Goal: Task Accomplishment & Management: Manage account settings

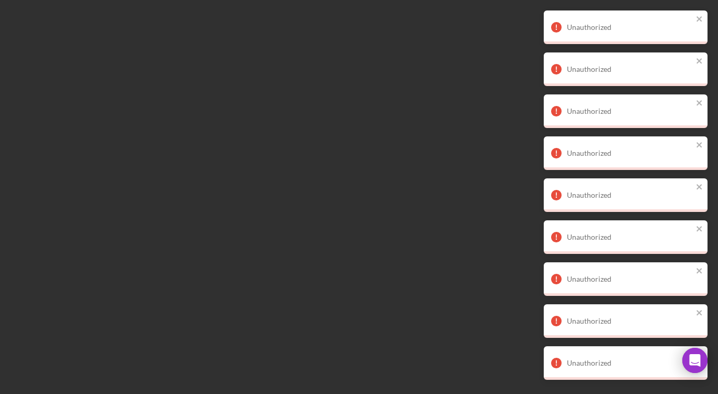
click at [52, 315] on div at bounding box center [359, 197] width 718 height 394
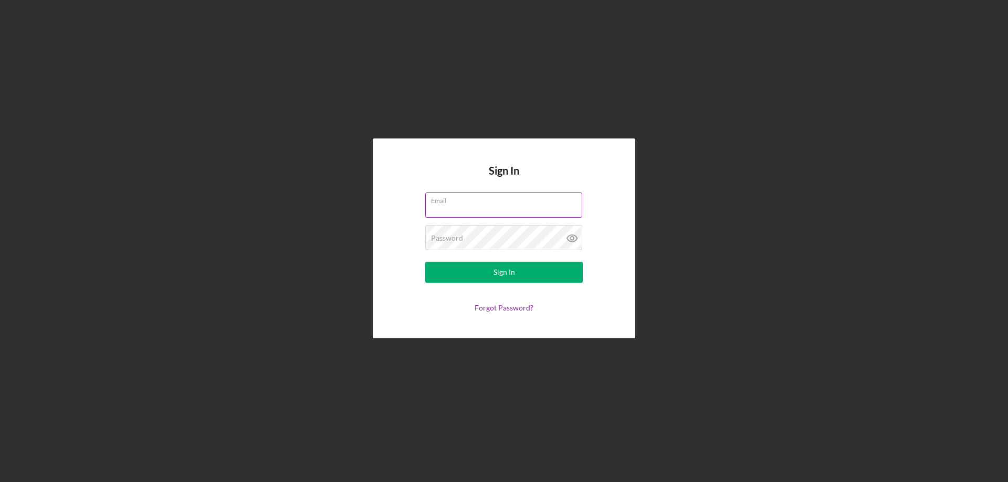
click at [477, 207] on input "Email" at bounding box center [503, 205] width 157 height 25
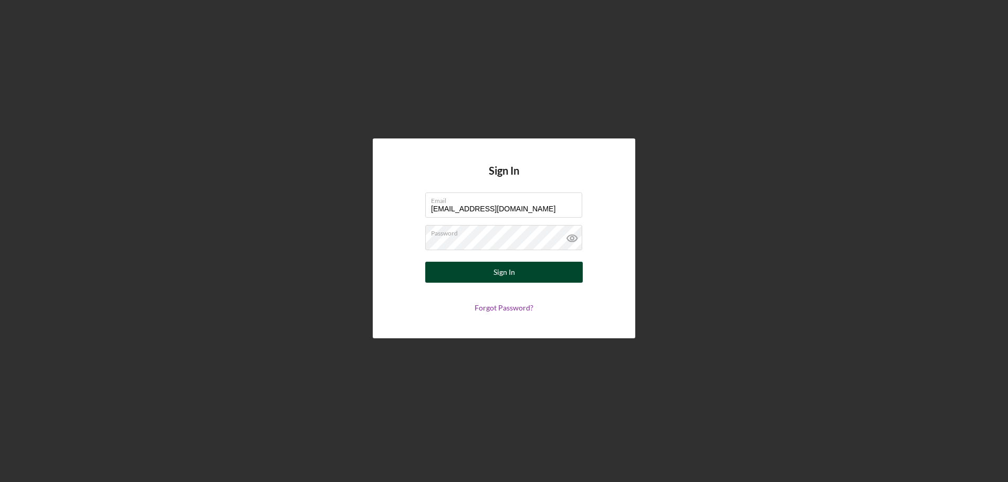
click at [506, 267] on div "Sign In" at bounding box center [504, 272] width 22 height 21
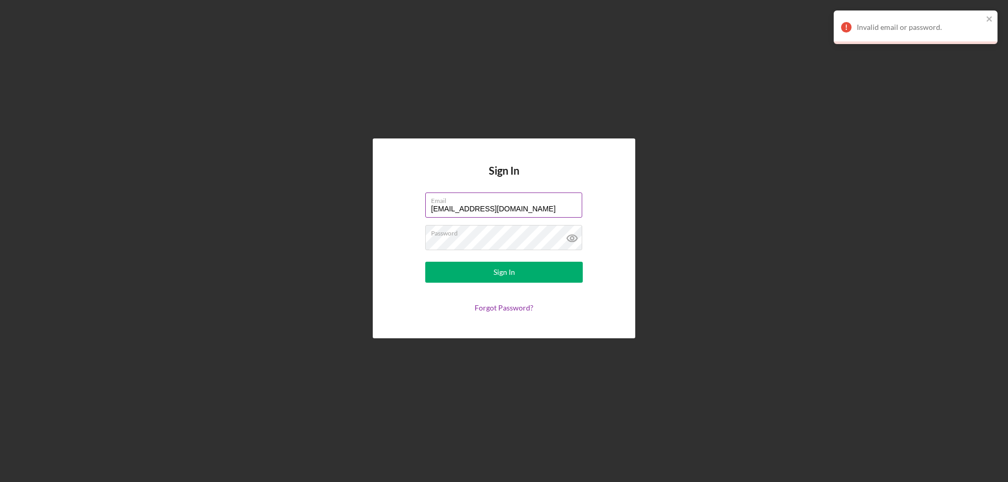
click at [468, 208] on input "[EMAIL_ADDRESS][DOMAIN_NAME]" at bounding box center [503, 205] width 157 height 25
type input "[EMAIL_ADDRESS][DOMAIN_NAME]"
click at [521, 273] on button "Sign In" at bounding box center [503, 272] width 157 height 21
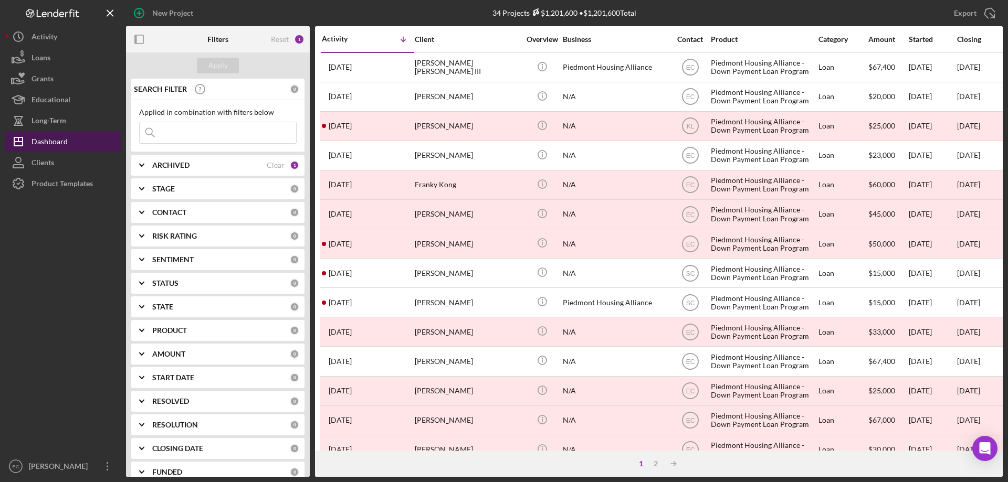
click at [47, 142] on div "Dashboard" at bounding box center [49, 143] width 36 height 24
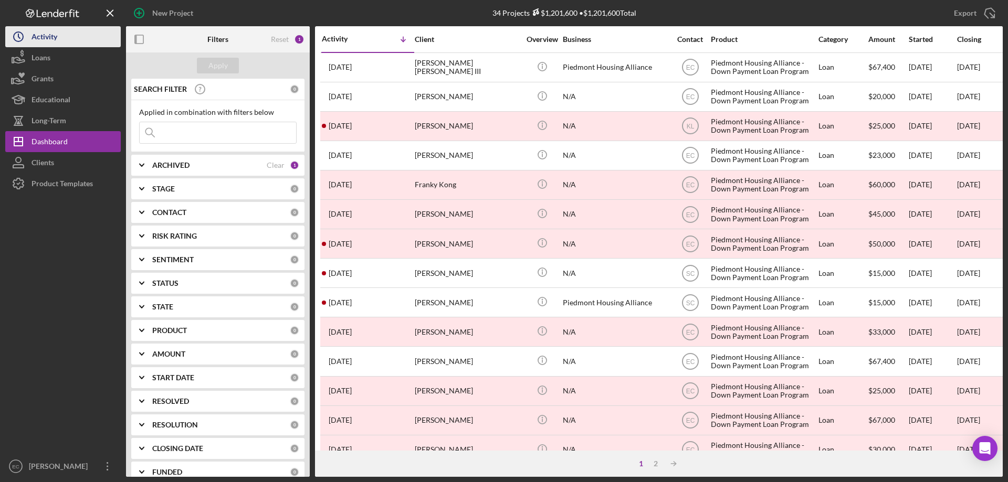
click at [36, 39] on div "Activity" at bounding box center [44, 38] width 26 height 24
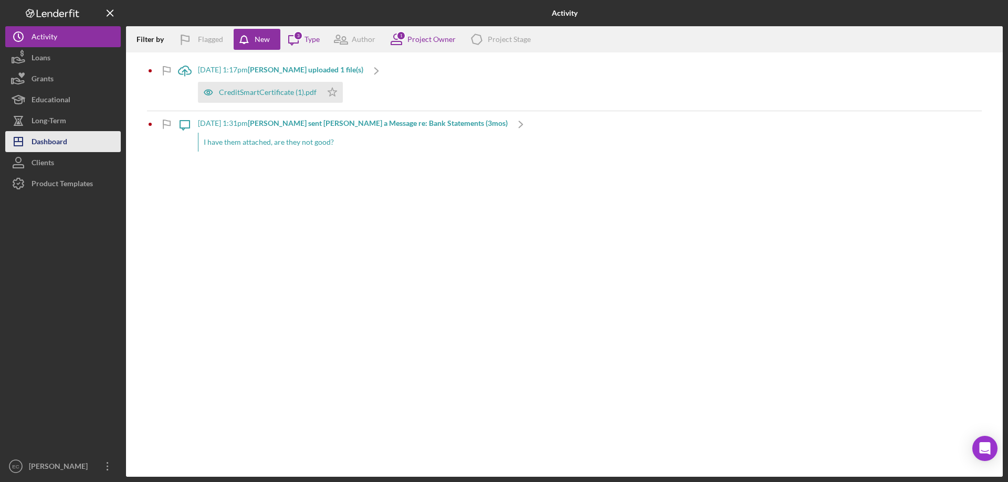
click at [50, 144] on div "Dashboard" at bounding box center [49, 143] width 36 height 24
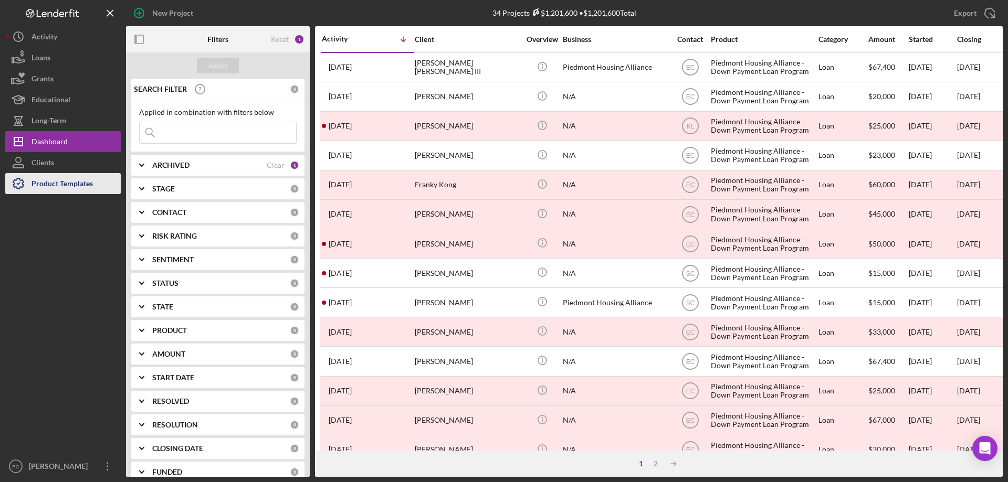
click at [54, 188] on div "Product Templates" at bounding box center [61, 185] width 61 height 24
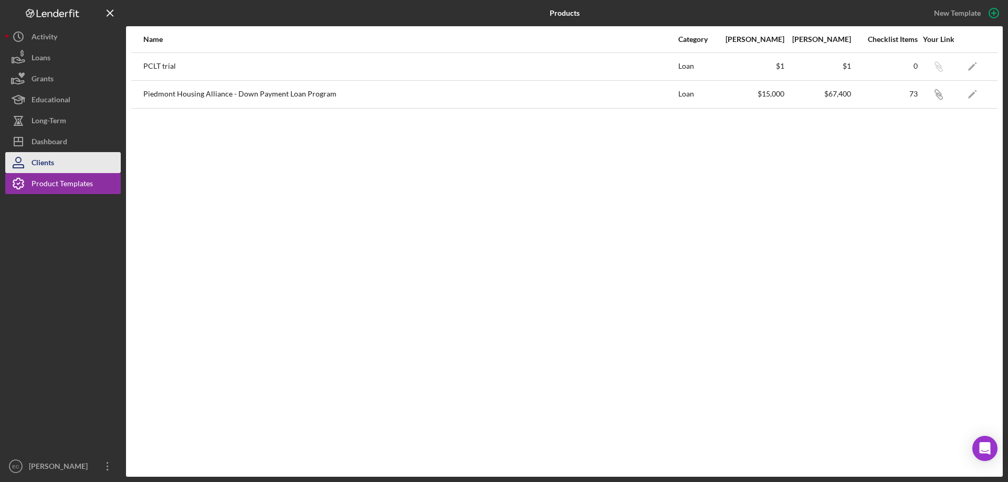
click at [45, 157] on div "Clients" at bounding box center [42, 164] width 23 height 24
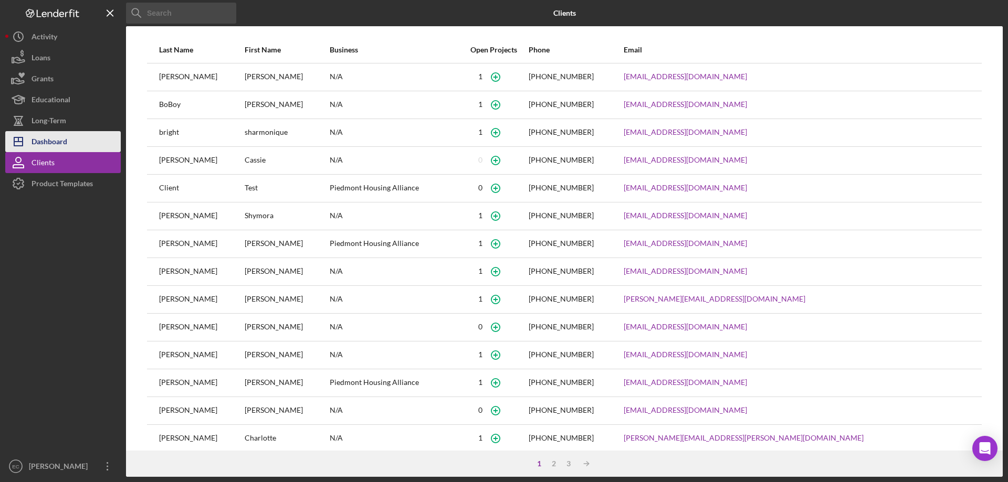
click at [47, 143] on div "Dashboard" at bounding box center [49, 143] width 36 height 24
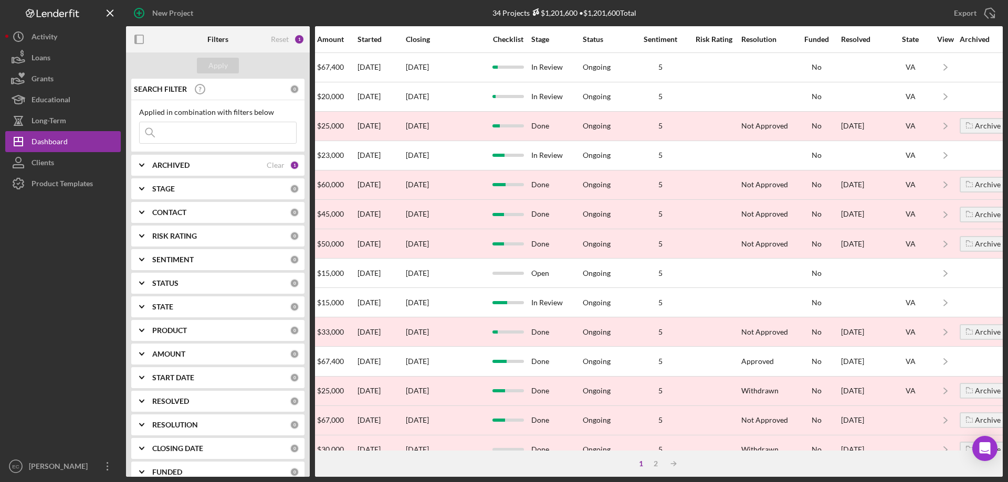
scroll to position [0, 575]
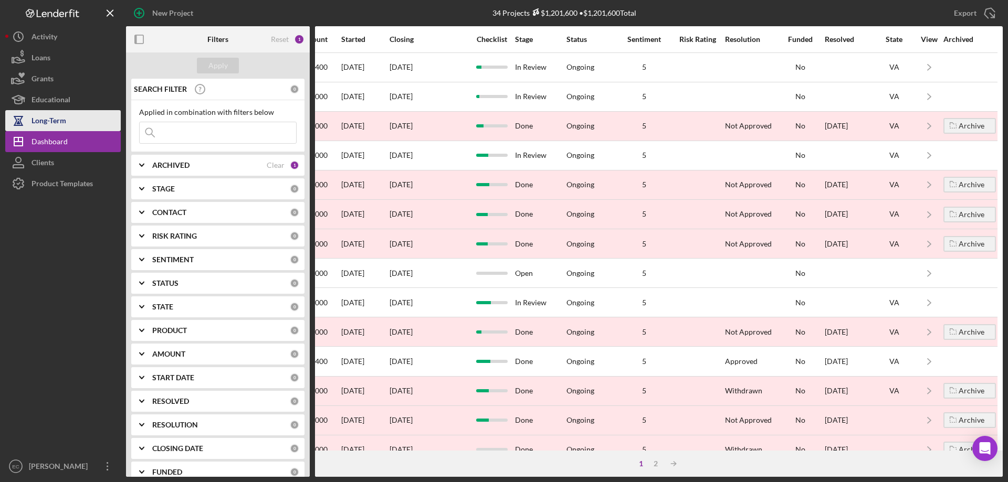
click at [41, 120] on div "Long-Term" at bounding box center [48, 122] width 35 height 24
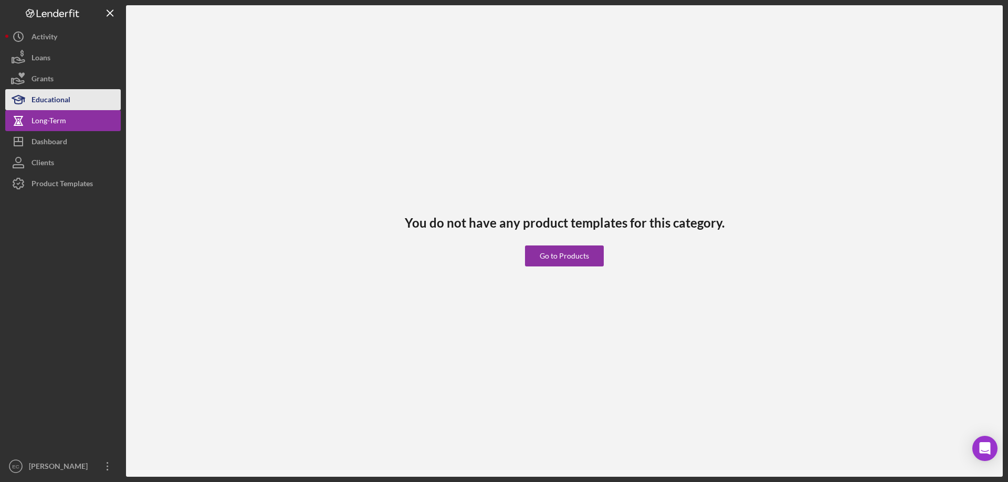
click at [38, 101] on div "Educational" at bounding box center [50, 101] width 39 height 24
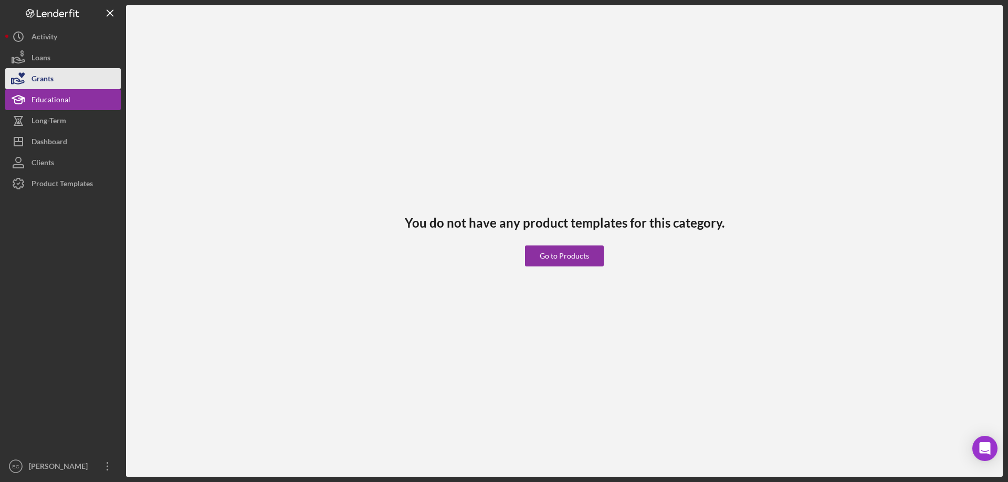
click at [43, 80] on div "Grants" at bounding box center [42, 80] width 22 height 24
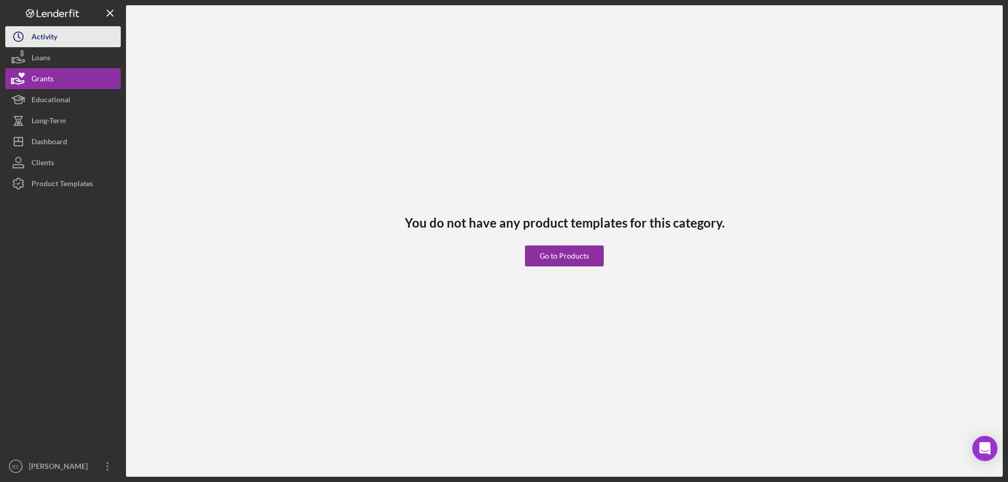
click at [40, 36] on div "Activity" at bounding box center [44, 38] width 26 height 24
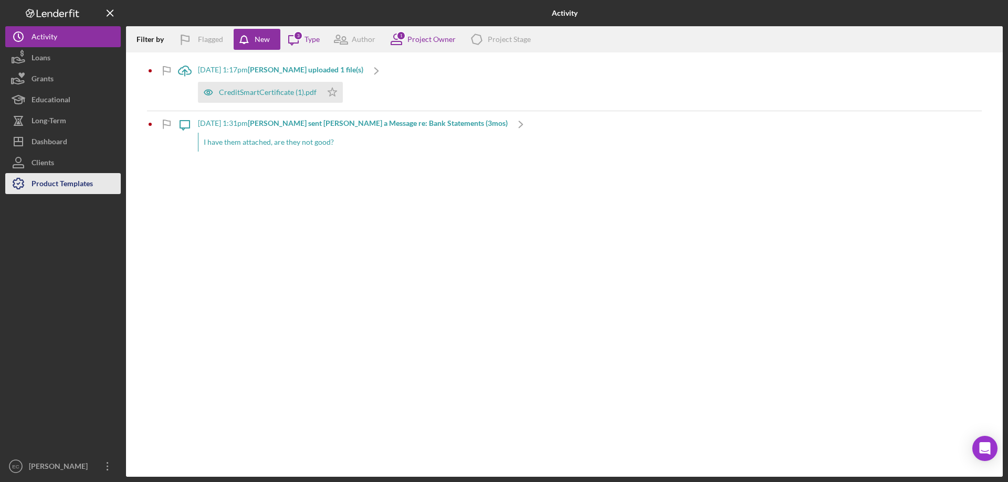
click at [52, 185] on div "Product Templates" at bounding box center [61, 185] width 61 height 24
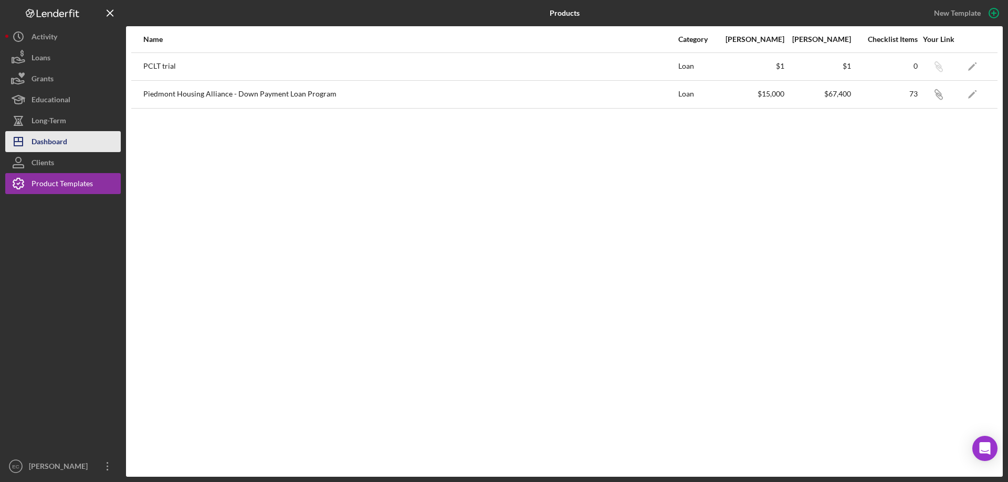
click at [47, 138] on div "Dashboard" at bounding box center [49, 143] width 36 height 24
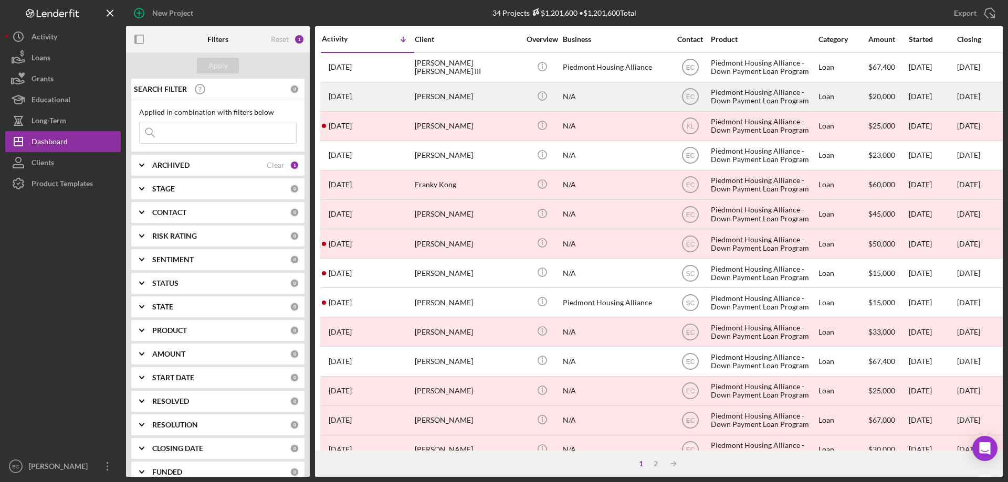
click at [455, 95] on div "Shymora Cooper" at bounding box center [467, 97] width 105 height 28
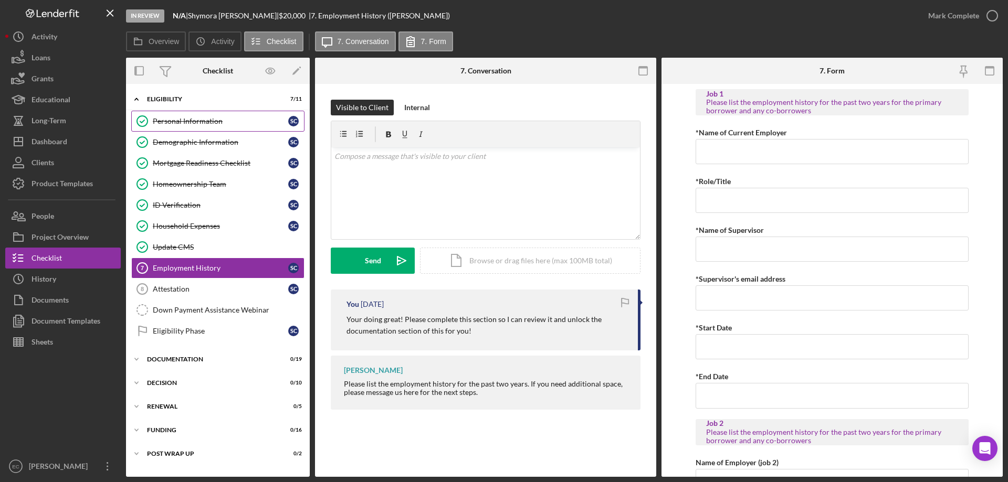
click at [171, 118] on div "Personal Information" at bounding box center [220, 121] width 135 height 8
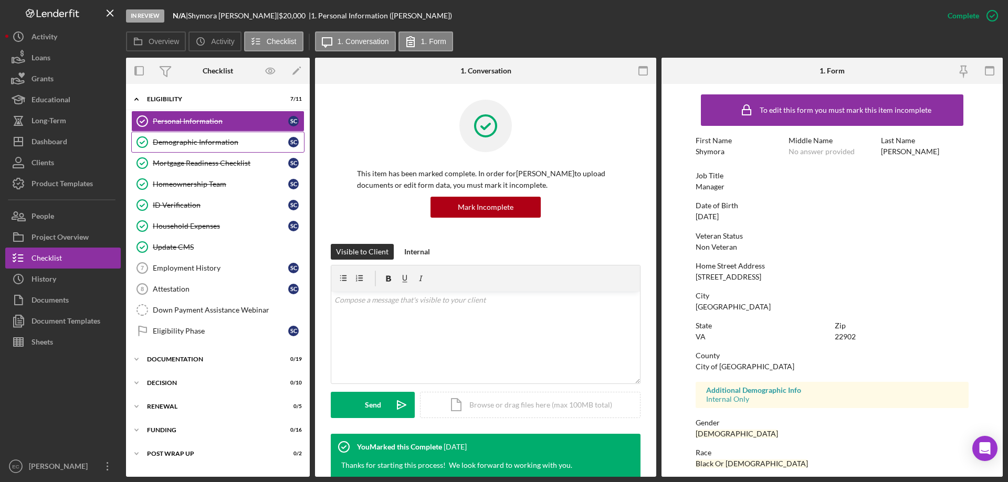
click at [176, 145] on div "Demographic Information" at bounding box center [220, 142] width 135 height 8
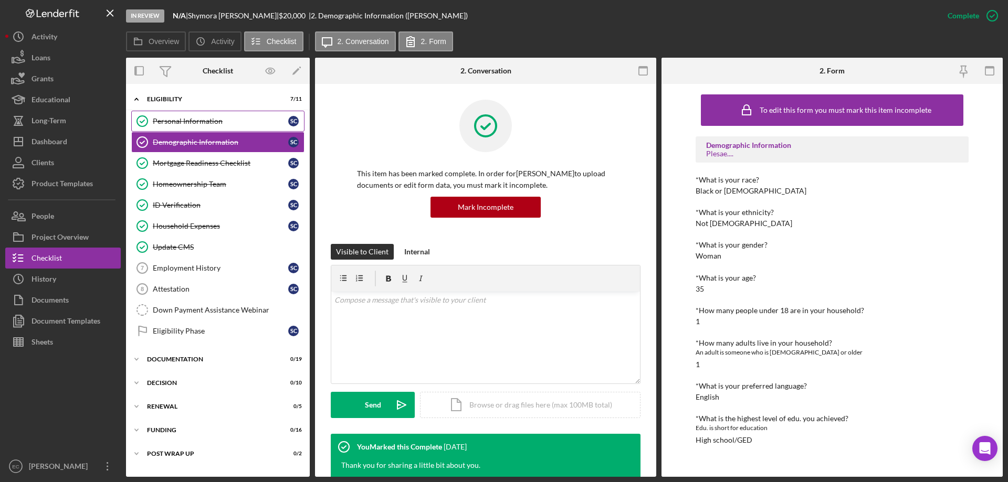
click at [184, 123] on div "Personal Information" at bounding box center [220, 121] width 135 height 8
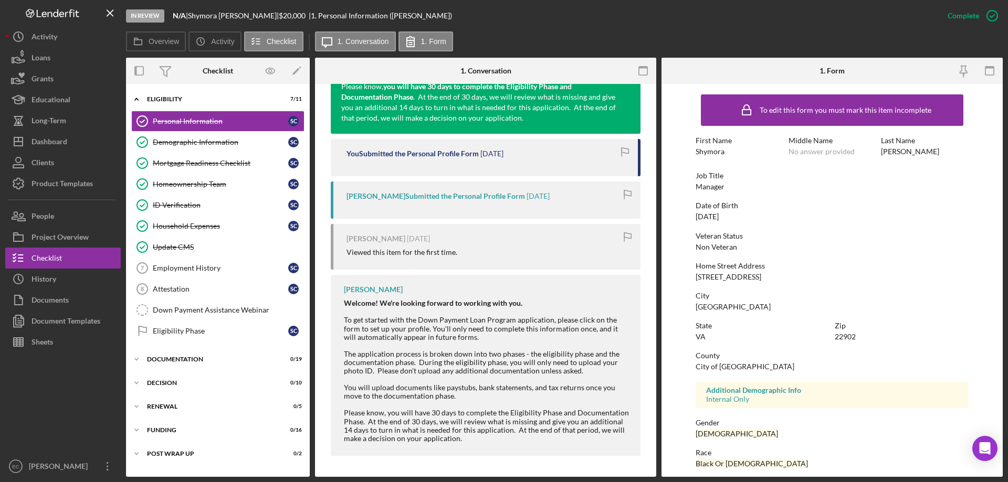
scroll to position [474, 0]
click at [34, 185] on div "Product Templates" at bounding box center [61, 185] width 61 height 24
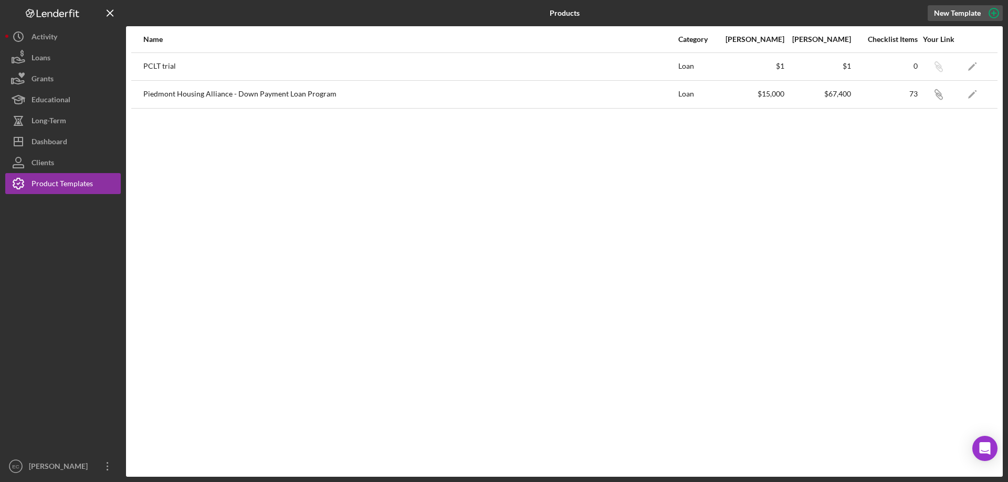
click at [993, 11] on icon "button" at bounding box center [994, 13] width 26 height 26
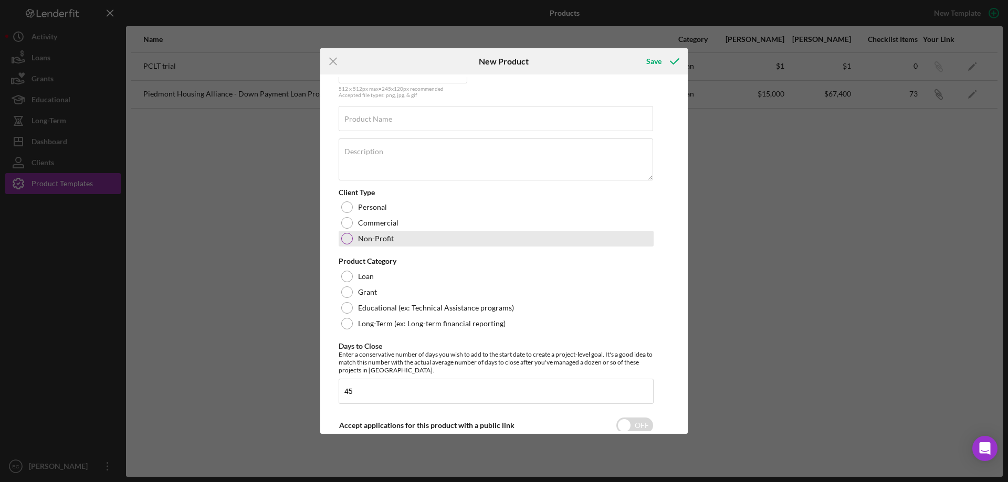
scroll to position [105, 0]
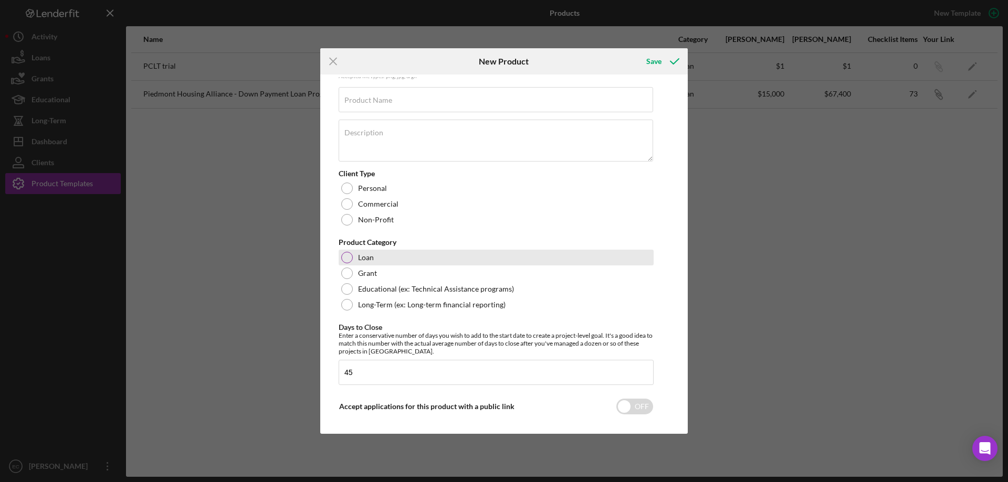
click at [349, 258] on div at bounding box center [347, 258] width 12 height 12
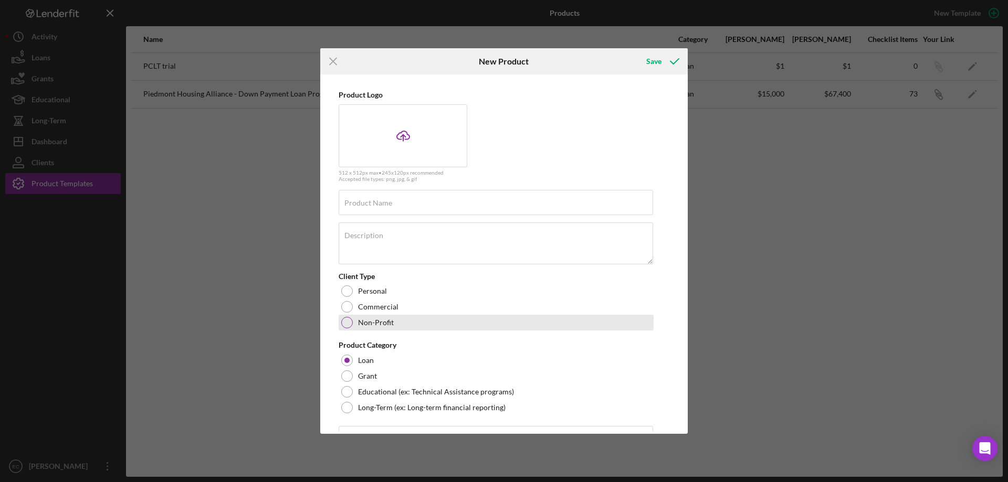
scroll to position [0, 0]
drag, startPoint x: 340, startPoint y: 58, endPoint x: 330, endPoint y: 59, distance: 9.5
click at [330, 59] on icon "Icon/Menu Close" at bounding box center [333, 61] width 26 height 26
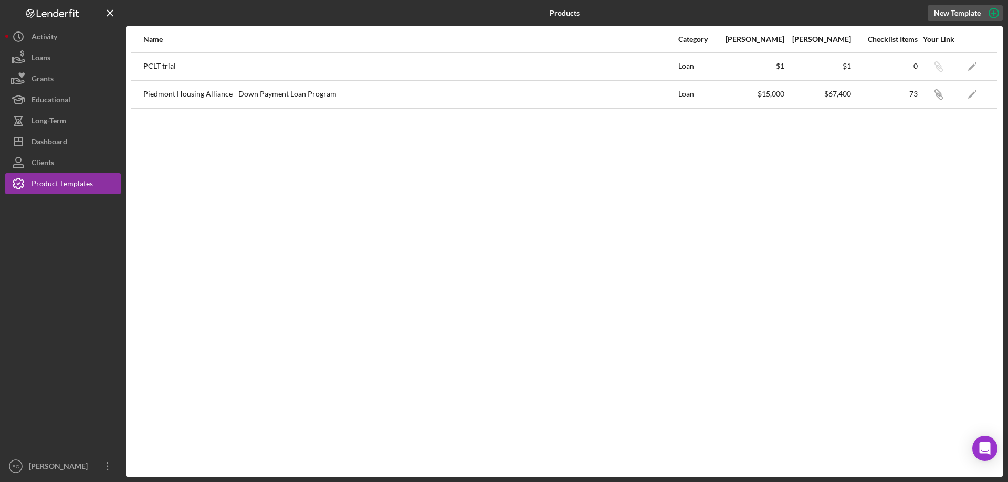
click at [989, 14] on circle "button" at bounding box center [993, 12] width 9 height 9
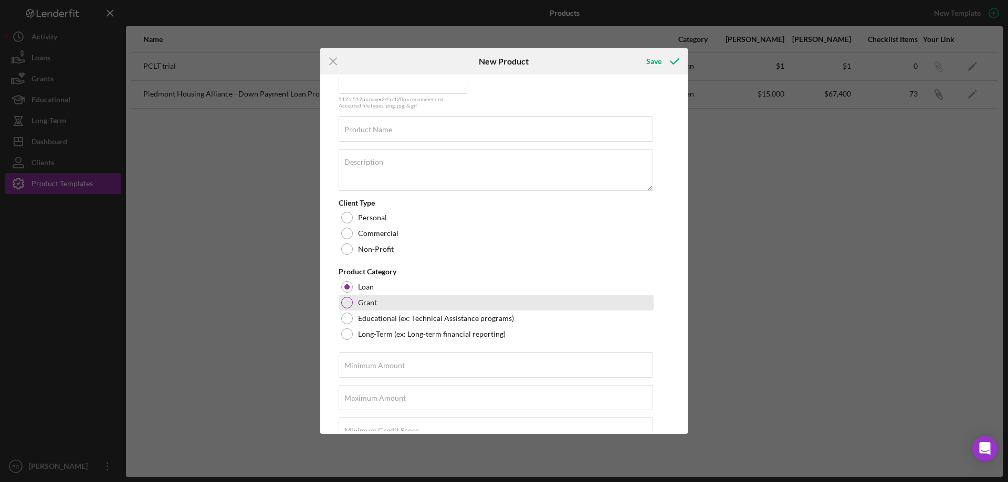
scroll to position [52, 0]
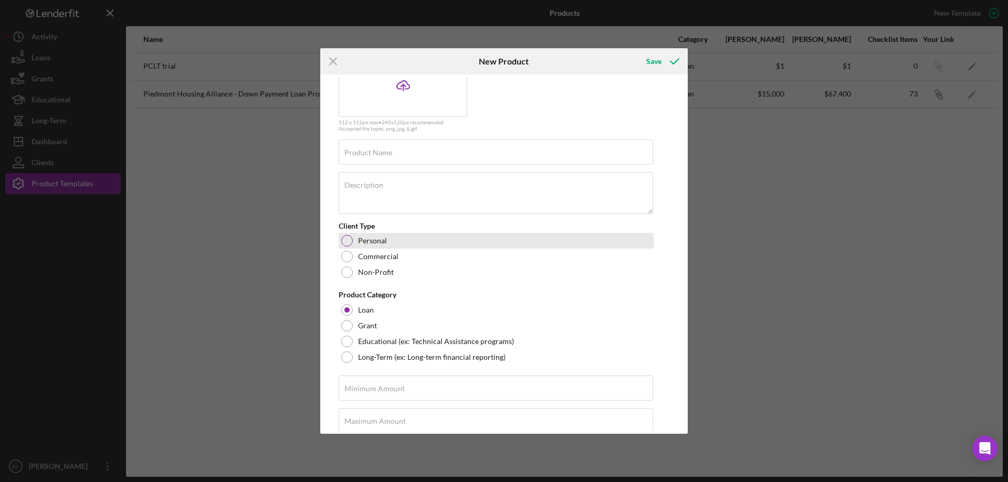
click at [348, 244] on div at bounding box center [347, 241] width 12 height 12
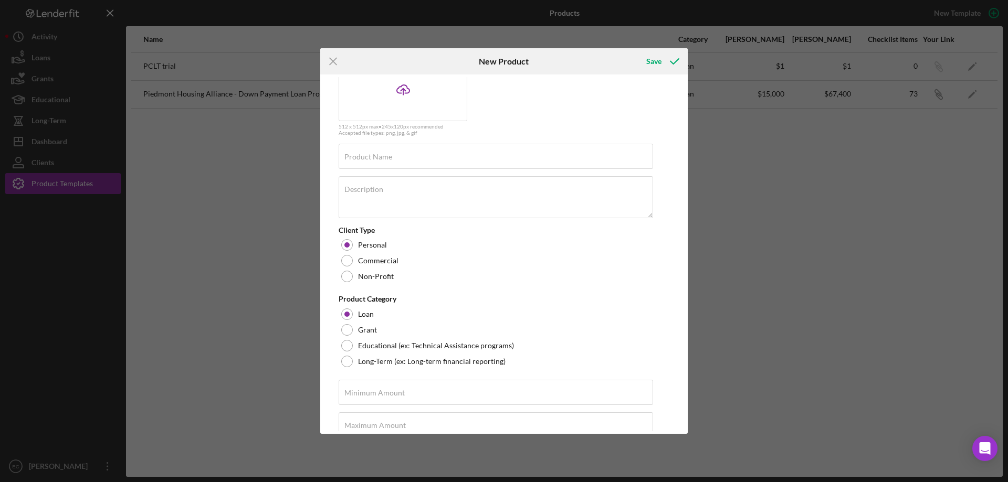
scroll to position [0, 0]
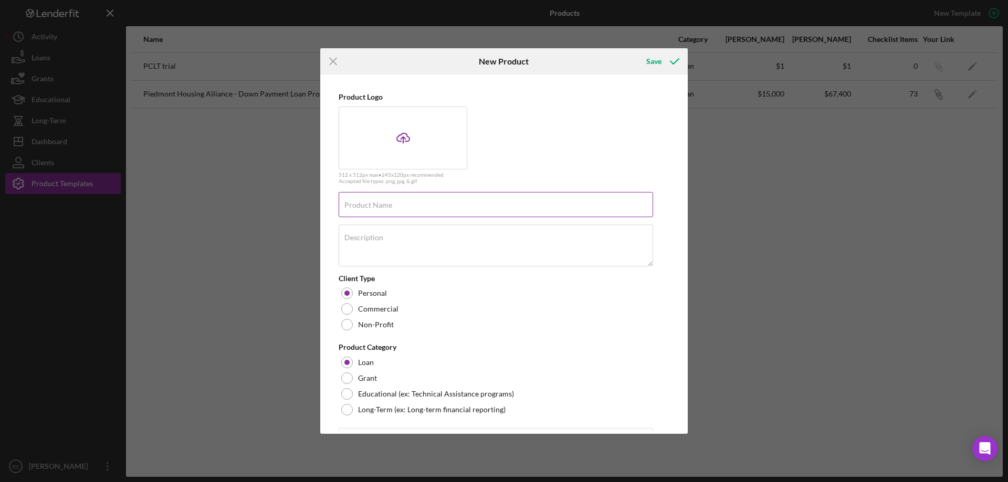
click at [384, 209] on label "Product Name" at bounding box center [368, 205] width 48 height 8
click at [384, 209] on input "Product Name" at bounding box center [496, 204] width 314 height 25
click at [335, 60] on icon "Icon/Menu Close" at bounding box center [333, 61] width 26 height 26
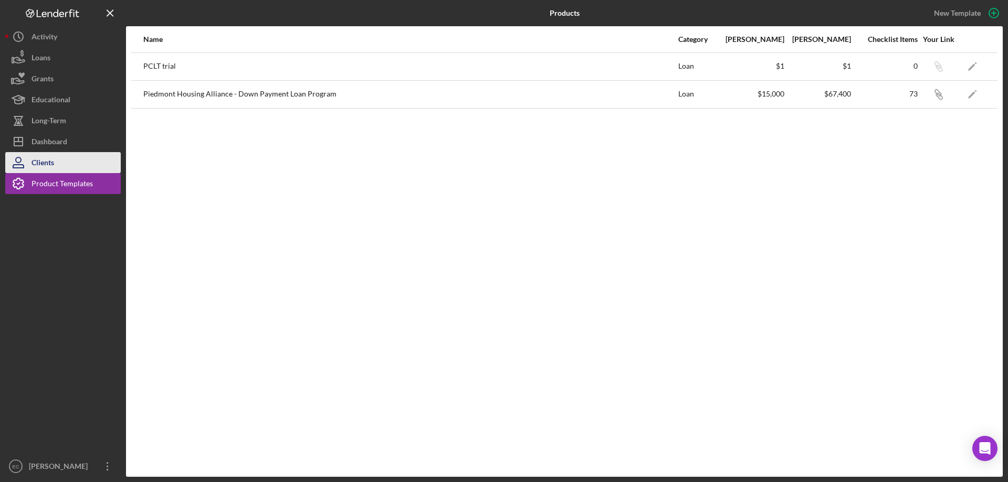
click at [49, 162] on div "Clients" at bounding box center [42, 164] width 23 height 24
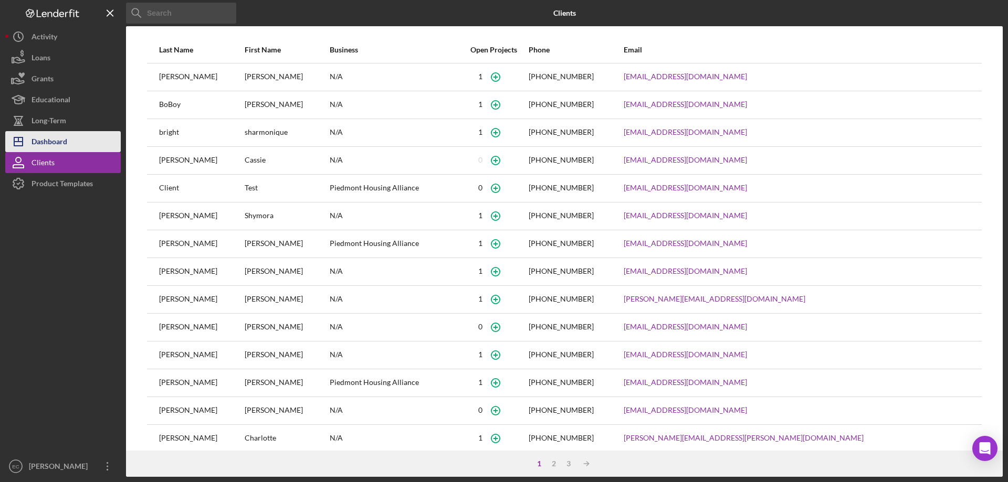
click at [43, 146] on div "Dashboard" at bounding box center [49, 143] width 36 height 24
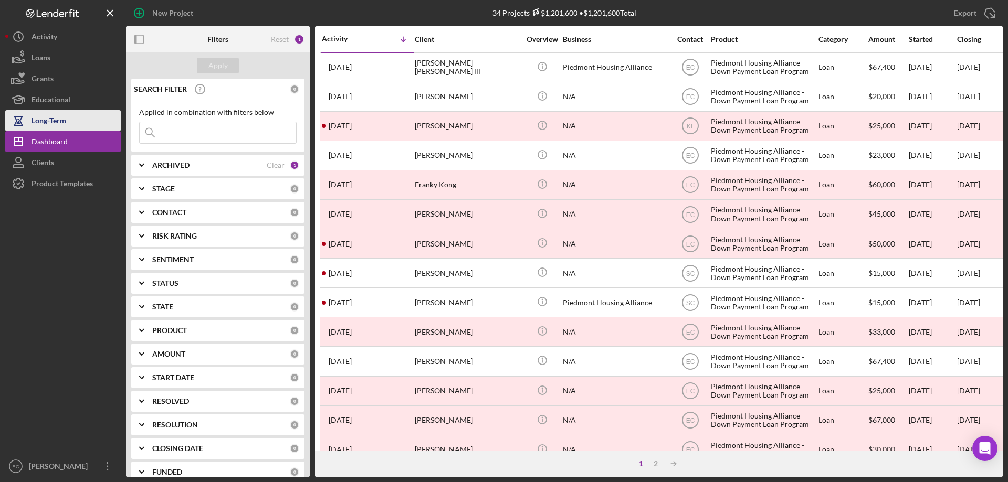
click at [48, 126] on div "Long-Term" at bounding box center [48, 122] width 35 height 24
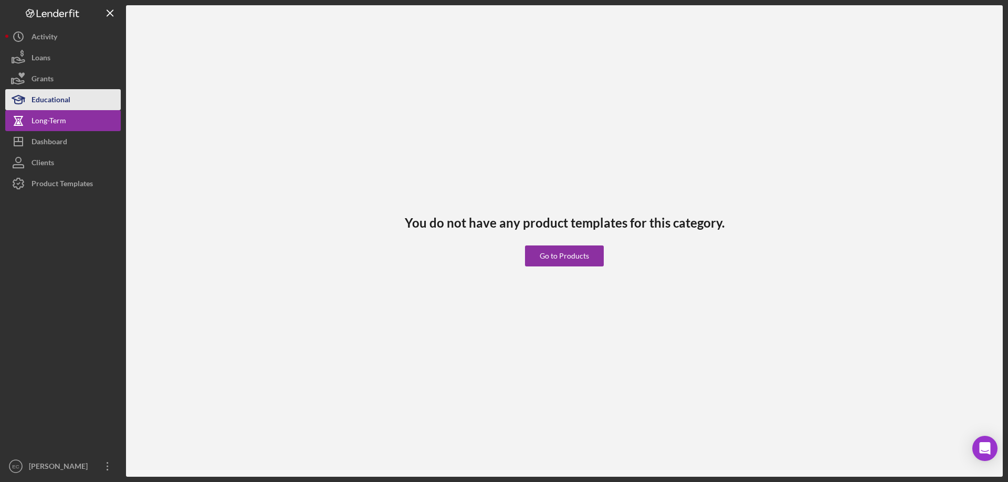
click at [46, 99] on div "Educational" at bounding box center [50, 101] width 39 height 24
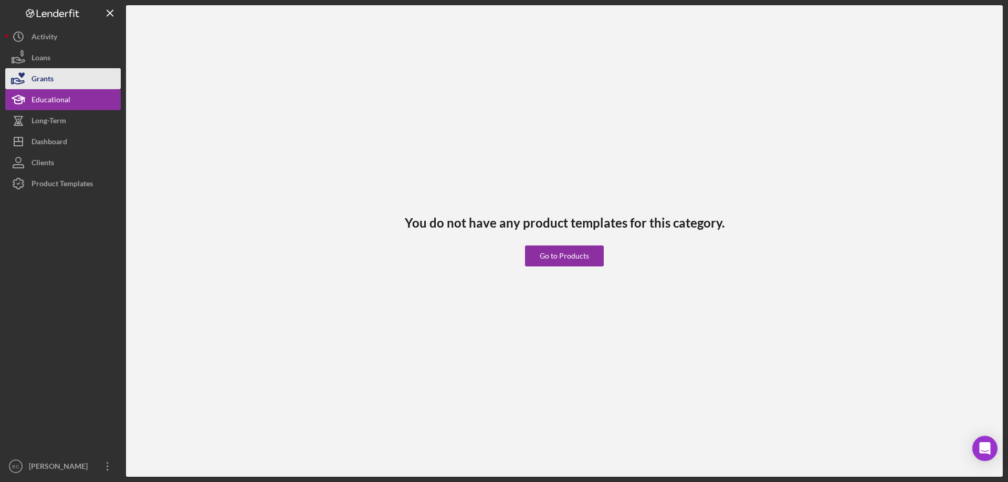
click at [41, 74] on div "Grants" at bounding box center [42, 80] width 22 height 24
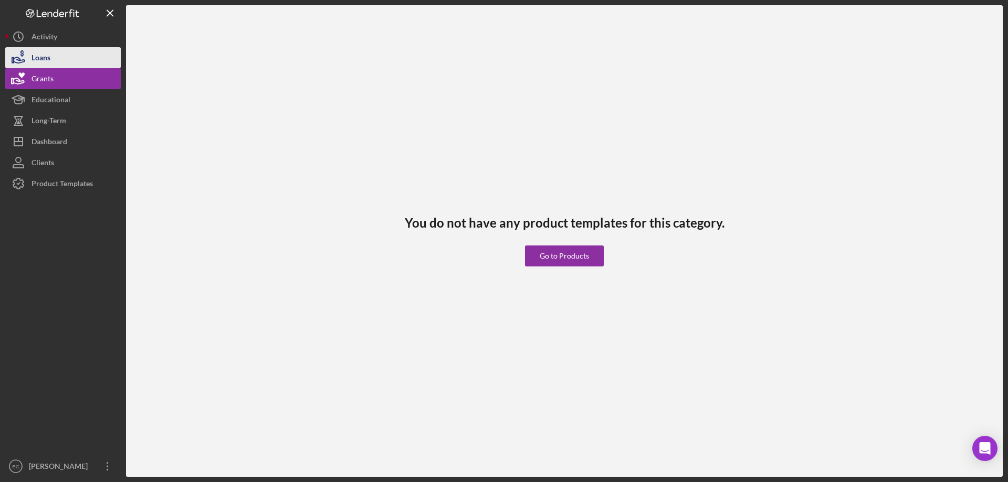
click at [42, 57] on div "Loans" at bounding box center [40, 59] width 19 height 24
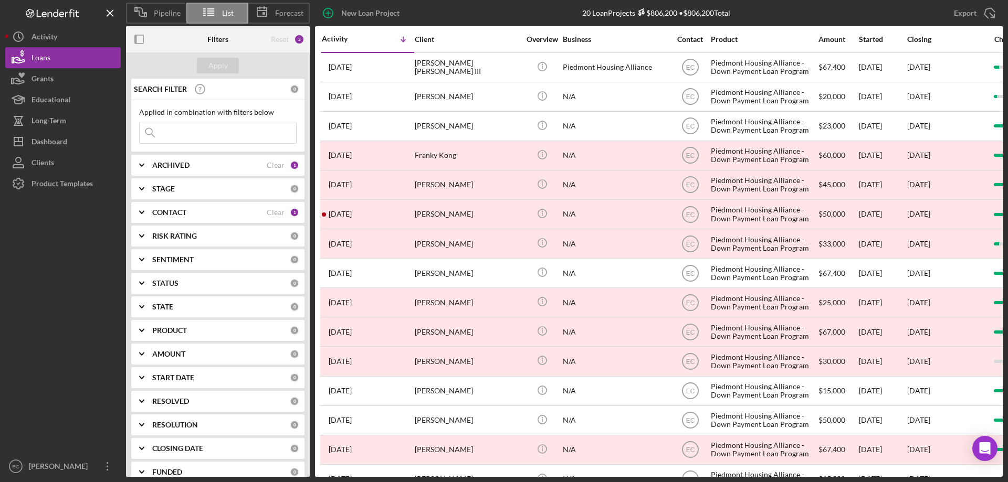
click at [143, 164] on icon "Icon/Expander" at bounding box center [142, 165] width 26 height 26
click at [141, 258] on polyline at bounding box center [142, 258] width 4 height 2
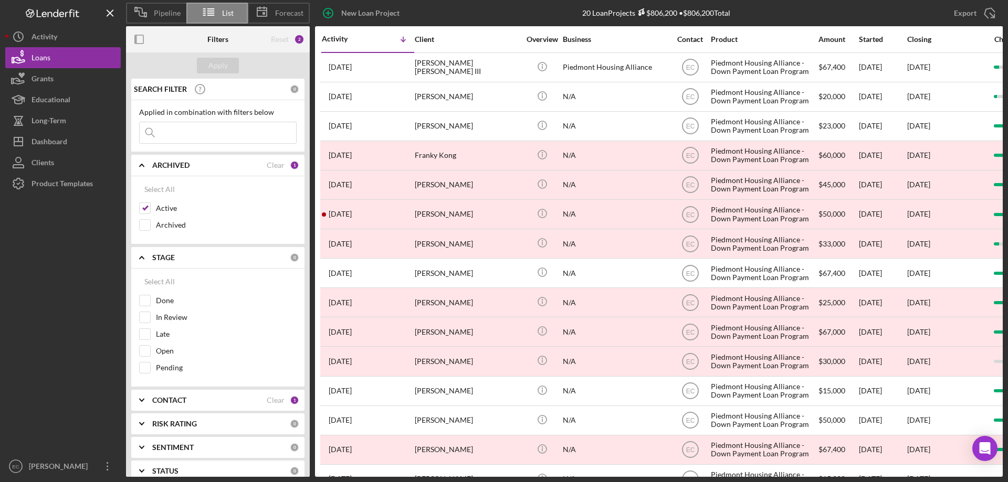
click at [143, 404] on icon "Icon/Expander" at bounding box center [142, 400] width 26 height 26
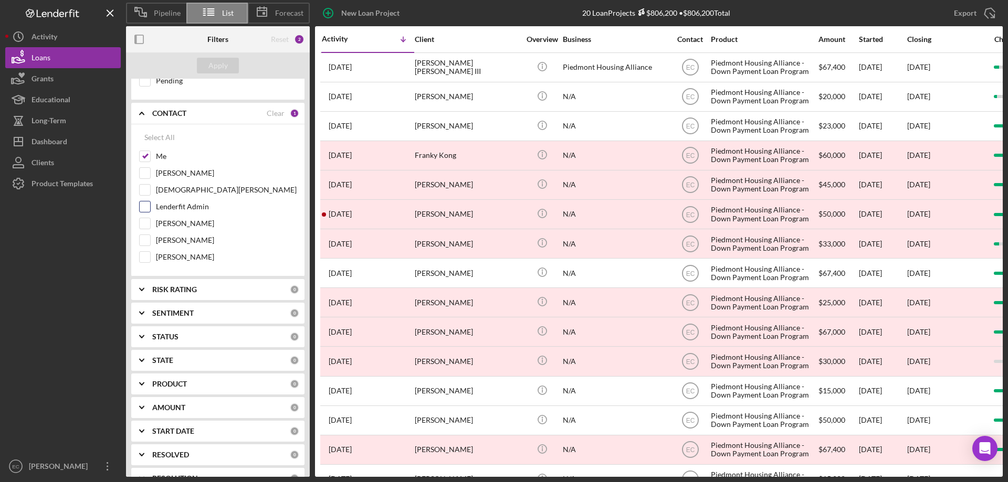
scroll to position [315, 0]
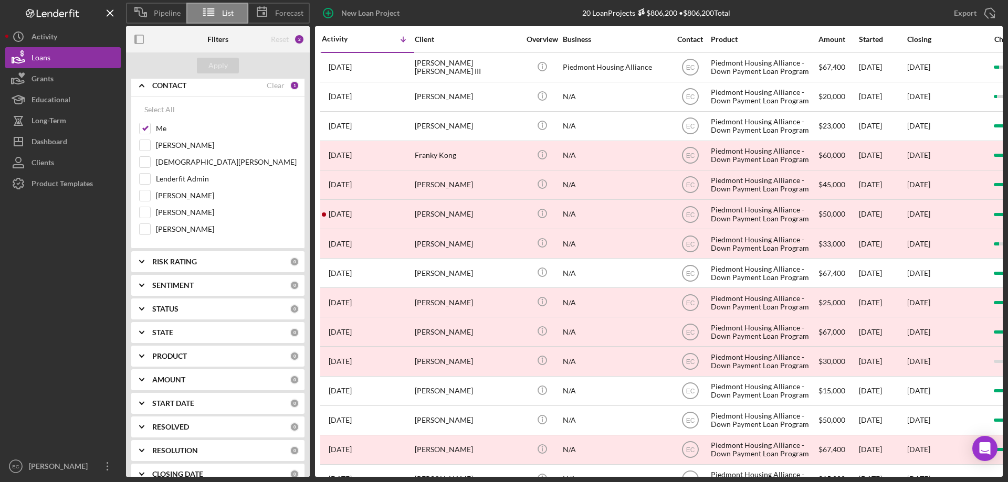
click at [142, 262] on icon "Icon/Expander" at bounding box center [142, 262] width 26 height 26
click at [141, 353] on icon "Icon/Expander" at bounding box center [142, 354] width 26 height 26
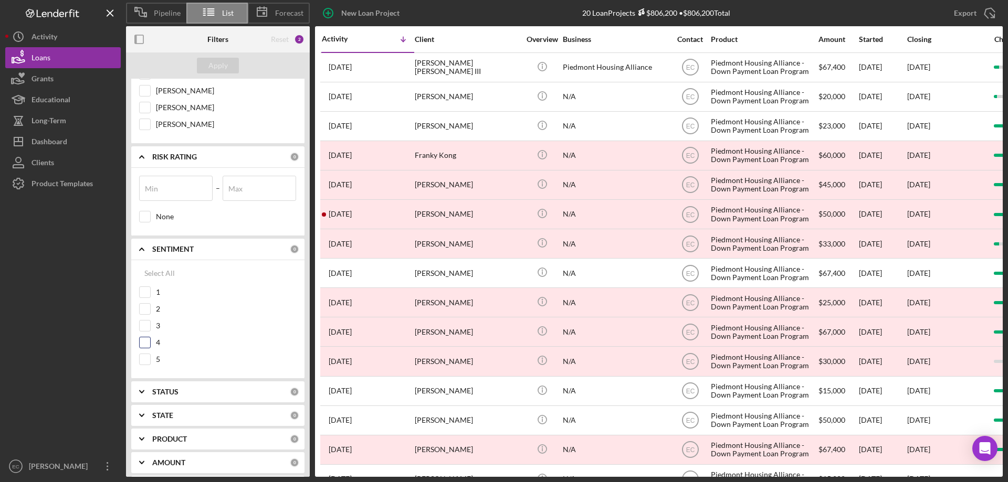
scroll to position [525, 0]
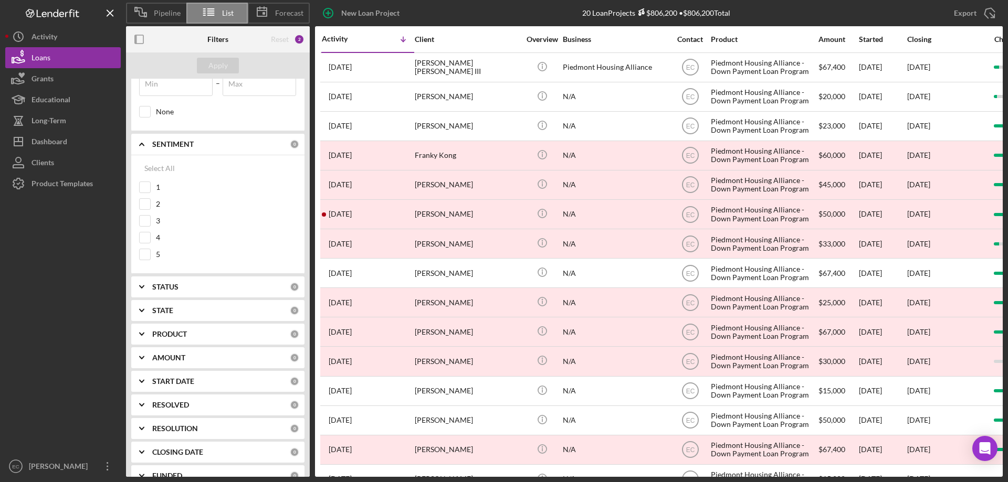
click at [141, 289] on icon "Icon/Expander" at bounding box center [142, 287] width 26 height 26
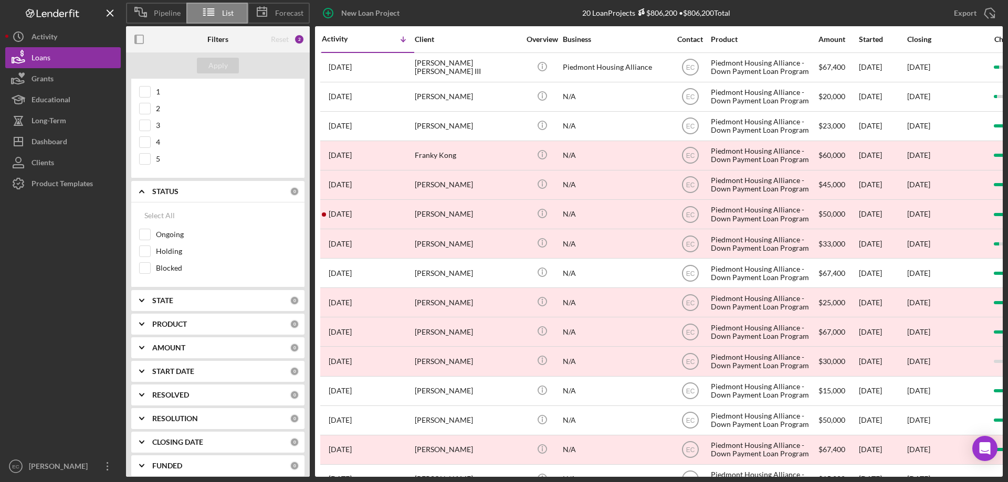
scroll to position [630, 0]
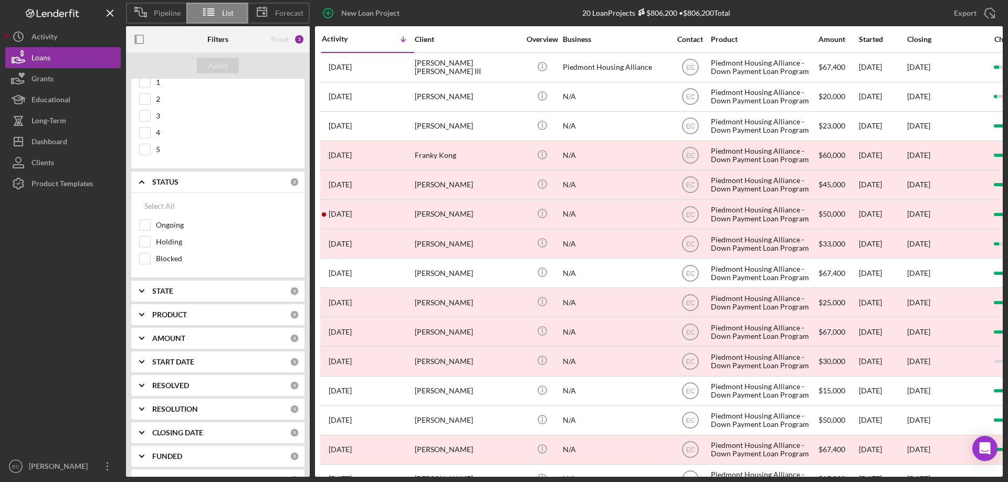
click at [142, 290] on icon "Icon/Expander" at bounding box center [142, 291] width 26 height 26
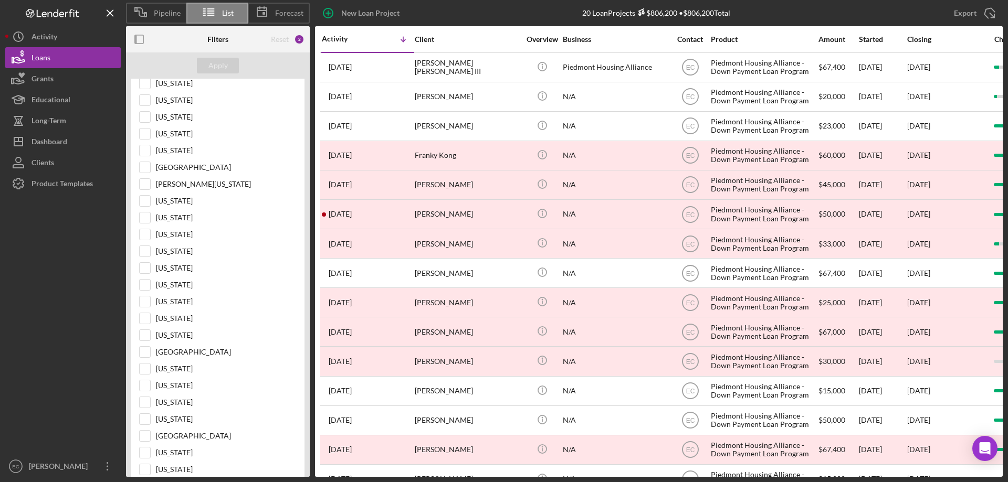
scroll to position [1417, 0]
click at [429, 14] on div "New Loan Project 20 Loan Projects $806,200 • $806,200 Total Export Icon/Export" at bounding box center [656, 13] width 693 height 26
click at [67, 13] on icon "Logo-Reversed Created with Sketch." at bounding box center [52, 13] width 94 height 9
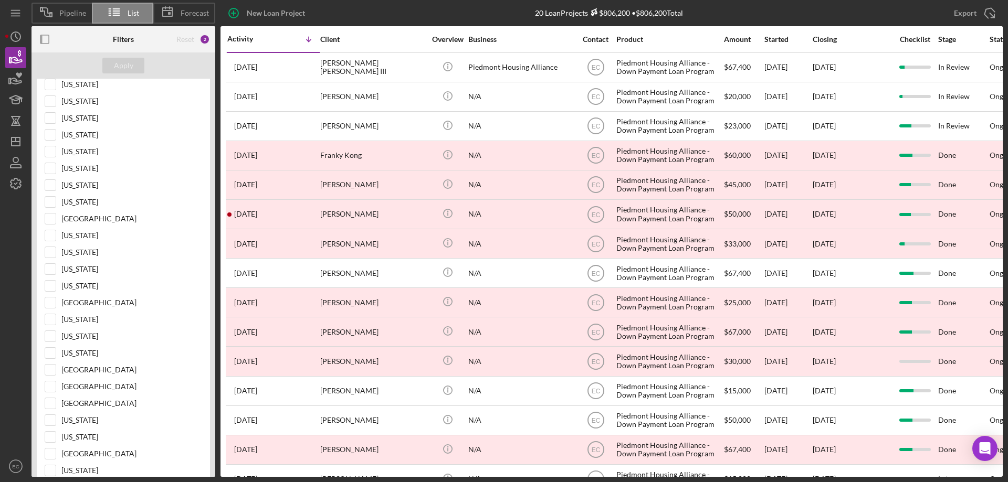
click at [59, 17] on icon at bounding box center [46, 12] width 26 height 26
